Goal: Check status: Check status

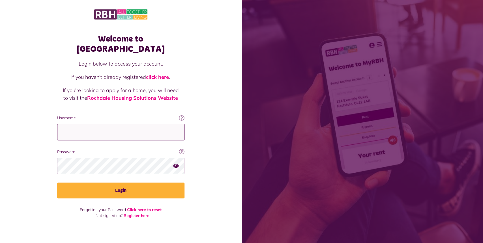
type input "**********"
click at [128, 184] on button "Login" at bounding box center [120, 191] width 127 height 16
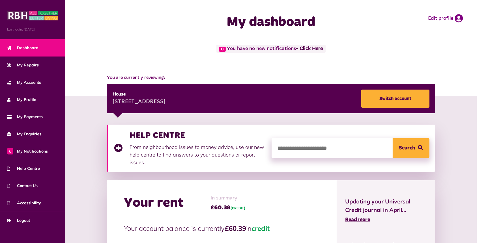
click at [31, 67] on span "My Repairs" at bounding box center [23, 65] width 32 height 6
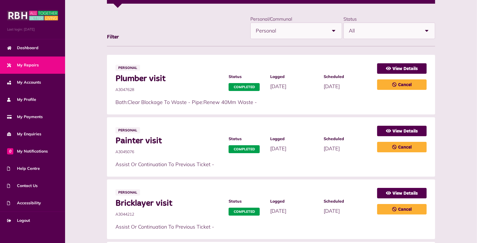
scroll to position [127, 0]
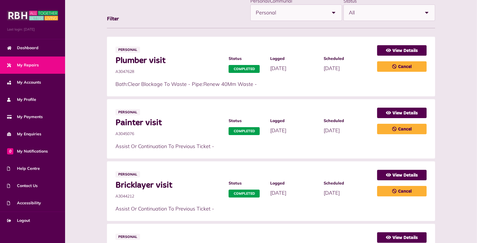
click at [15, 135] on span "My Enquiries" at bounding box center [24, 134] width 34 height 6
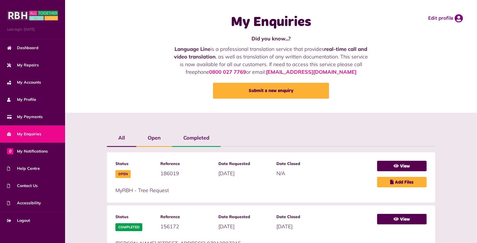
click at [401, 160] on li "Status Open Reference 186019 Date Requested 16/08/2025" at bounding box center [271, 177] width 328 height 50
click at [400, 166] on link "View" at bounding box center [402, 166] width 50 height 10
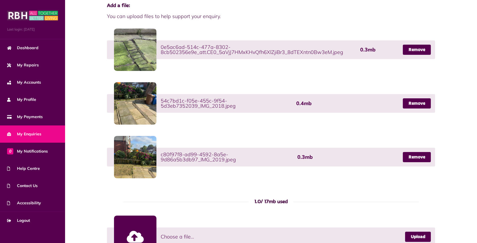
scroll to position [154, 0]
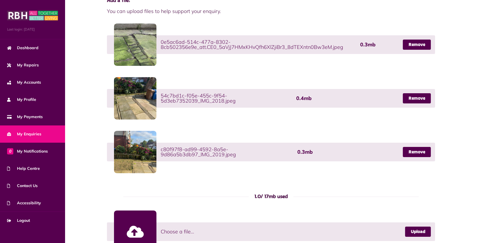
click at [40, 45] on link "Dashboard" at bounding box center [32, 47] width 65 height 17
